Goal: Task Accomplishment & Management: Manage account settings

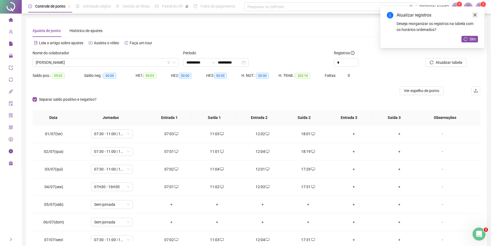
click at [216, 60] on icon "swap-right" at bounding box center [213, 62] width 4 height 4
click at [476, 15] on icon "close" at bounding box center [475, 15] width 4 height 4
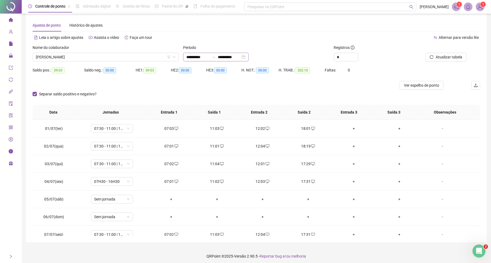
scroll to position [267, 0]
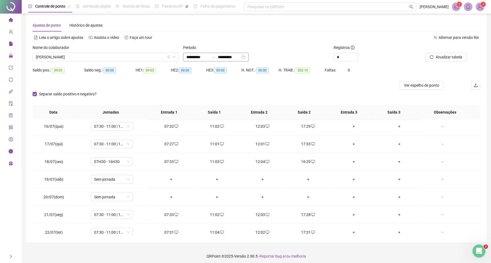
click at [215, 59] on icon "swap-right" at bounding box center [213, 57] width 4 height 4
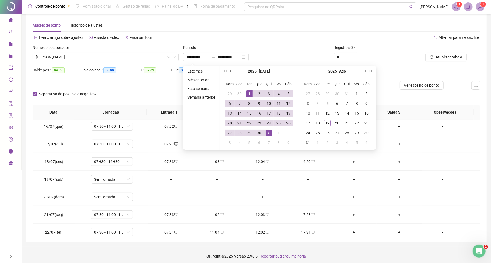
click at [234, 70] on button "prev-year" at bounding box center [231, 71] width 6 height 11
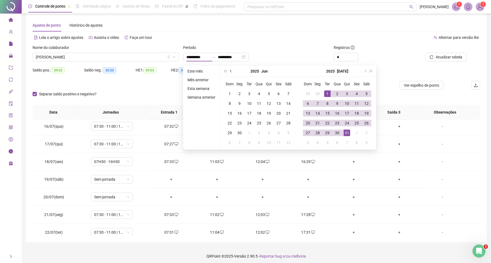
click at [234, 70] on button "prev-year" at bounding box center [231, 71] width 6 height 11
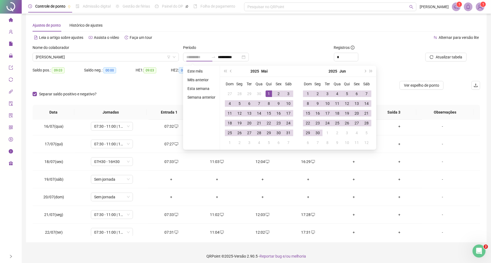
type input "**********"
click at [269, 92] on div "1" at bounding box center [269, 93] width 7 height 7
type input "**********"
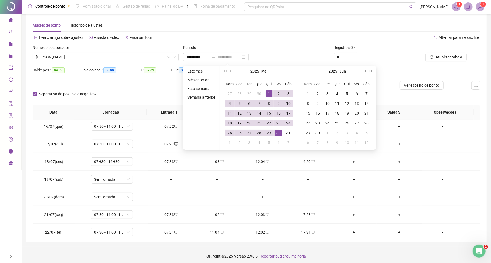
click at [279, 133] on div "30" at bounding box center [279, 133] width 7 height 7
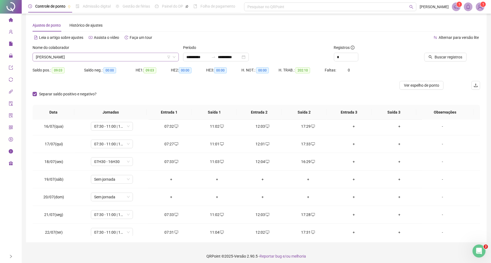
click at [85, 55] on span "JOSÉ MARIA BONIFACIO" at bounding box center [106, 57] width 140 height 8
type input "**"
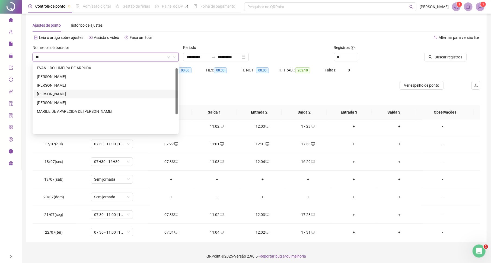
scroll to position [0, 0]
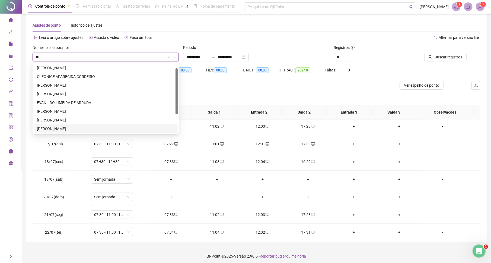
click at [52, 86] on div "[PERSON_NAME]" at bounding box center [106, 85] width 138 height 6
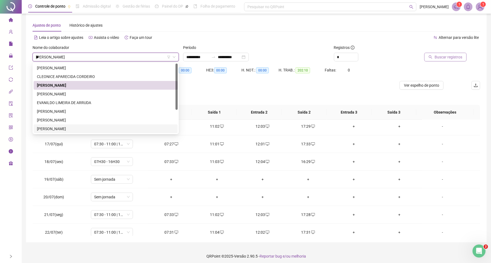
click at [448, 57] on span "Buscar registros" at bounding box center [449, 57] width 28 height 6
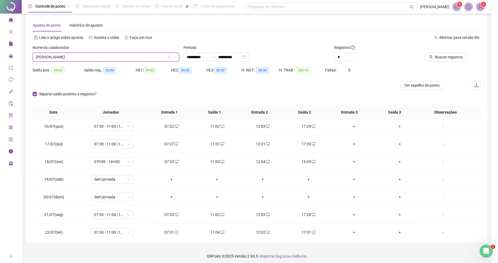
click at [453, 58] on div "Buscando registros Os registros de ponto estão sendo buscados... OK" at bounding box center [249, 131] width 498 height 263
click at [450, 59] on div "Buscando registros Os registros de ponto estão sendo buscados... OK" at bounding box center [249, 131] width 498 height 263
click at [393, 55] on div "Buscando registros Os registros de ponto estão sendo buscados... OK" at bounding box center [249, 131] width 498 height 263
click at [393, 54] on div "Buscando registros Os registros de ponto estão sendo buscados... OK" at bounding box center [249, 131] width 498 height 263
click at [393, 52] on div "Buscando registros Os registros de ponto estão sendo buscados... OK" at bounding box center [249, 131] width 498 height 263
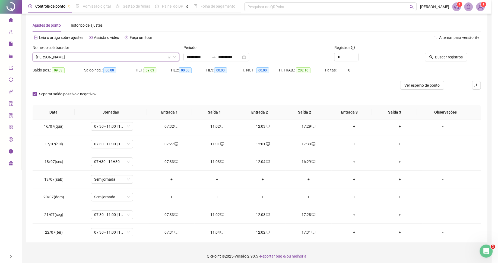
click at [479, 168] on div "Buscando registros Os registros de ponto estão sendo buscados... OK" at bounding box center [249, 131] width 498 height 263
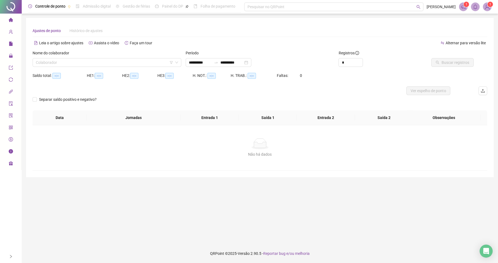
type input "**********"
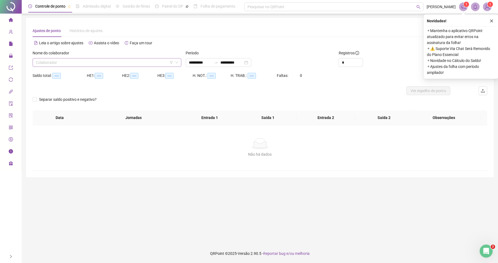
click at [136, 62] on input "search" at bounding box center [104, 62] width 137 height 8
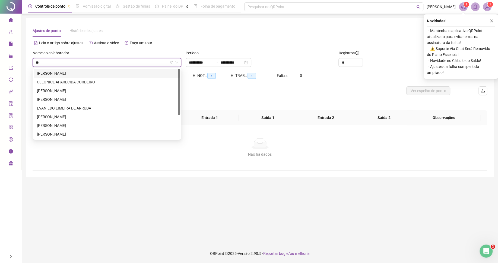
type input "***"
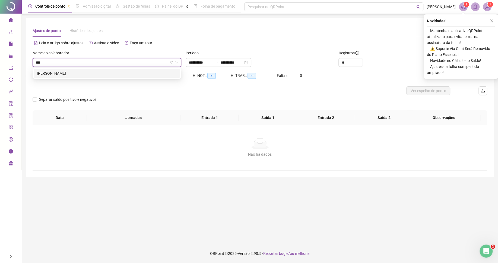
click at [115, 74] on div "DARCI APARECIDO DA SILVA" at bounding box center [107, 73] width 140 height 6
click at [217, 64] on div at bounding box center [216, 62] width 9 height 4
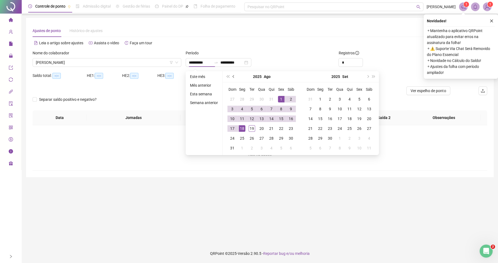
click at [235, 75] on button "prev-year" at bounding box center [234, 76] width 6 height 11
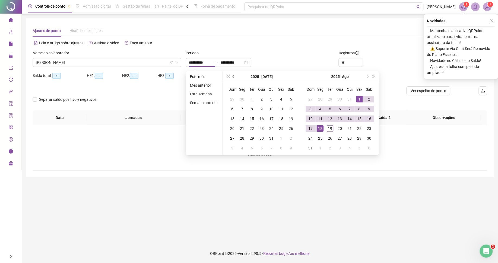
click at [235, 75] on button "prev-year" at bounding box center [234, 76] width 6 height 11
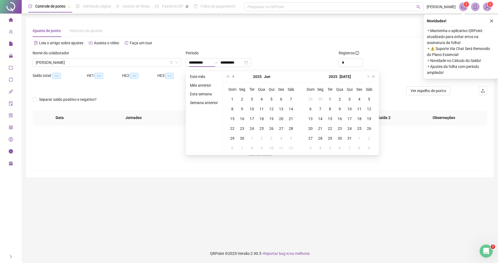
click at [235, 75] on button "prev-year" at bounding box center [234, 76] width 6 height 11
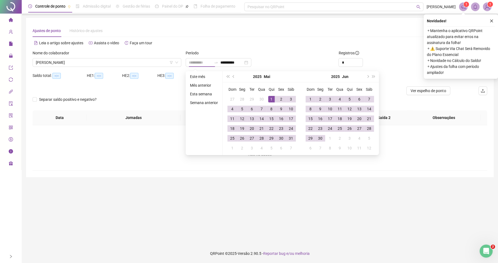
type input "**********"
click at [271, 98] on div "1" at bounding box center [271, 99] width 7 height 7
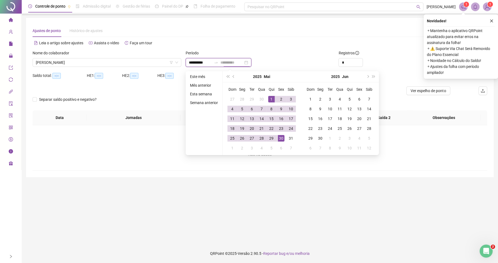
type input "**********"
click at [283, 137] on div "30" at bounding box center [281, 138] width 7 height 7
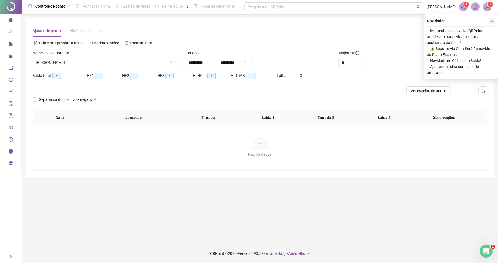
click at [493, 21] on icon "close" at bounding box center [492, 21] width 4 height 4
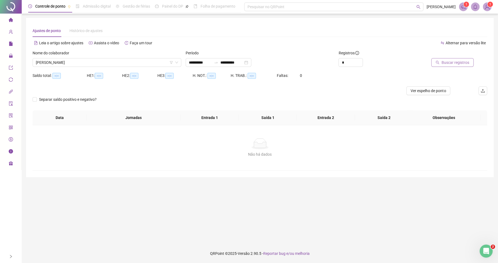
click at [449, 63] on span "Buscar registros" at bounding box center [456, 62] width 28 height 6
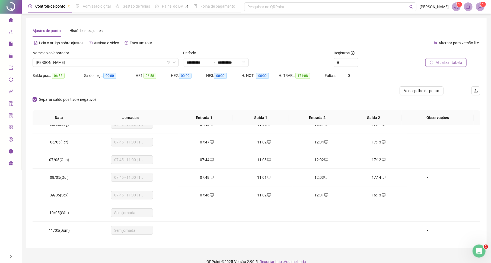
scroll to position [14, 0]
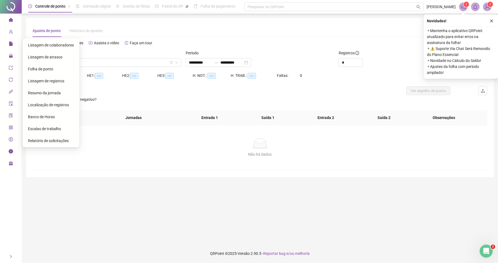
click at [39, 69] on span "Folha de ponto" at bounding box center [40, 69] width 25 height 4
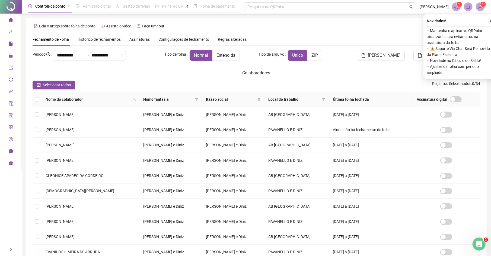
click at [490, 22] on icon "close" at bounding box center [492, 21] width 4 height 4
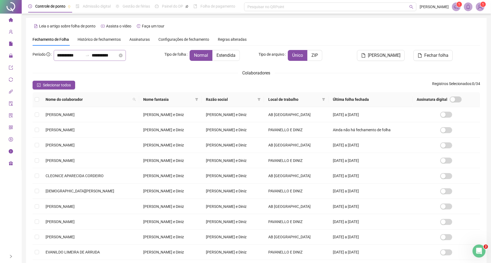
click at [90, 57] on icon "swap-right" at bounding box center [87, 55] width 4 height 4
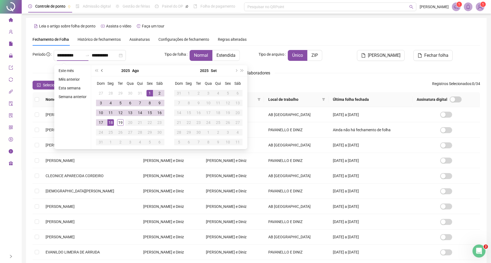
click at [103, 73] on button "prev-year" at bounding box center [102, 70] width 6 height 11
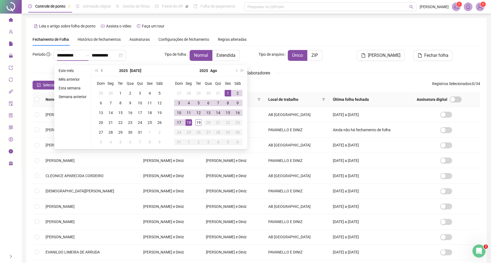
click at [100, 71] on button "prev-year" at bounding box center [102, 70] width 6 height 11
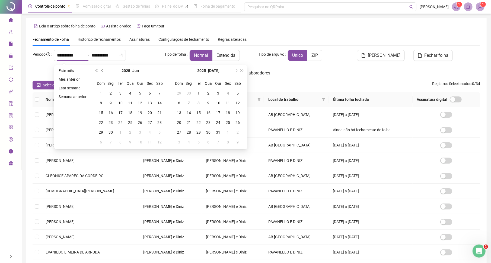
click at [100, 71] on button "prev-year" at bounding box center [102, 70] width 6 height 11
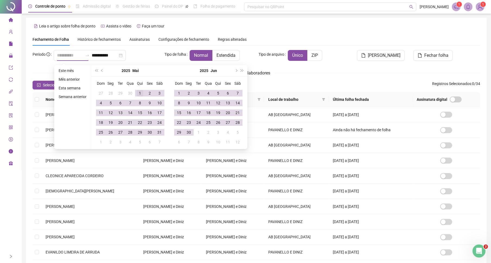
type input "**********"
click at [138, 93] on div "1" at bounding box center [140, 93] width 7 height 7
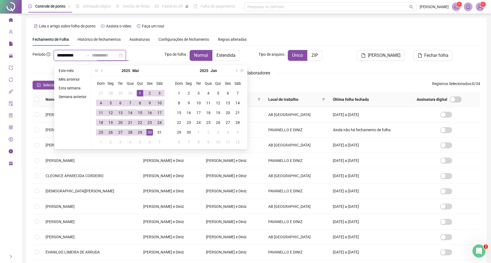
type input "**********"
click at [149, 132] on div "30" at bounding box center [150, 132] width 7 height 7
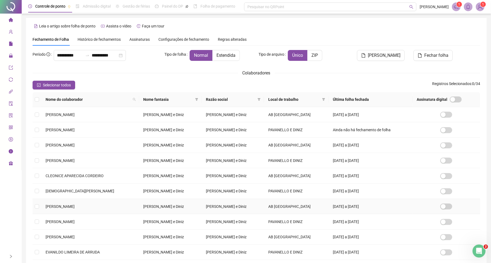
drag, startPoint x: 60, startPoint y: 211, endPoint x: 130, endPoint y: 211, distance: 70.0
click at [60, 209] on span "[PERSON_NAME]" at bounding box center [60, 206] width 29 height 4
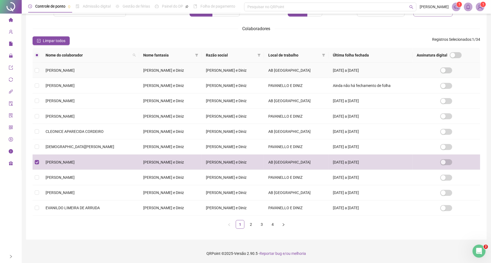
scroll to position [23, 0]
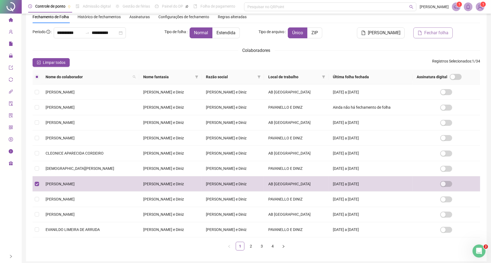
click at [424, 33] on button "Fechar folha" at bounding box center [433, 32] width 39 height 11
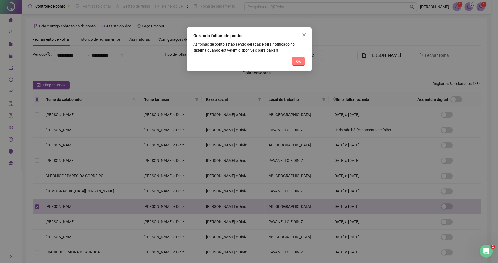
click at [299, 61] on span "Ok" at bounding box center [298, 61] width 5 height 6
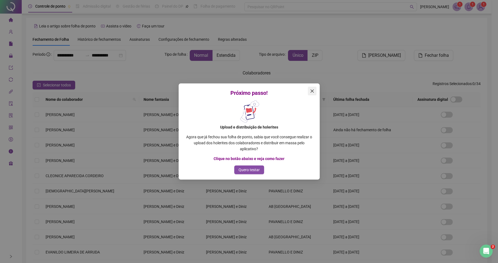
click at [310, 90] on span "Close" at bounding box center [312, 91] width 9 height 4
